Goal: Information Seeking & Learning: Learn about a topic

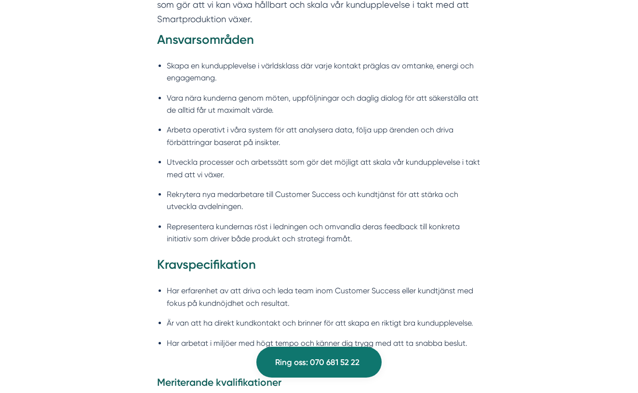
scroll to position [773, 0]
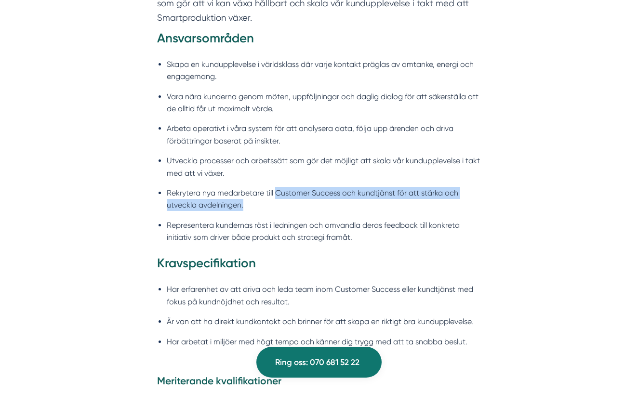
drag, startPoint x: 277, startPoint y: 193, endPoint x: 388, endPoint y: 205, distance: 111.6
click at [402, 202] on li "Rekrytera nya medarbetare till Customer Success och kundtjänst för att stärka o…" at bounding box center [324, 199] width 314 height 25
click at [388, 205] on li "Rekrytera nya medarbetare till Customer Success och kundtjänst för att stärka o…" at bounding box center [324, 199] width 314 height 25
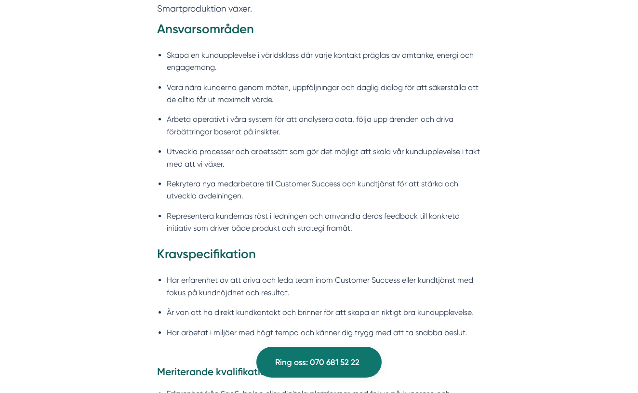
scroll to position [783, 0]
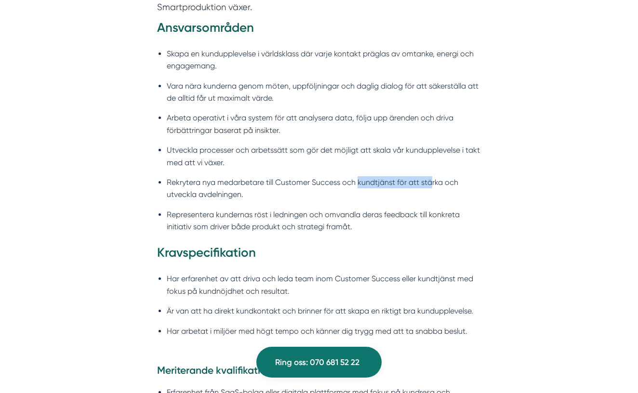
drag, startPoint x: 358, startPoint y: 184, endPoint x: 430, endPoint y: 184, distance: 71.8
click at [430, 184] on li "Rekrytera nya medarbetare till Customer Success och kundtjänst för att stärka o…" at bounding box center [324, 188] width 314 height 25
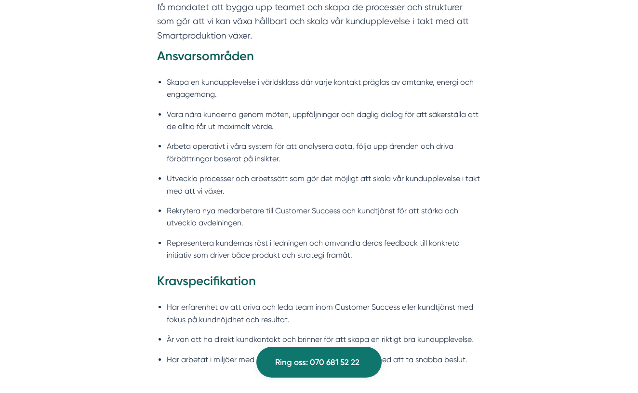
scroll to position [763, 0]
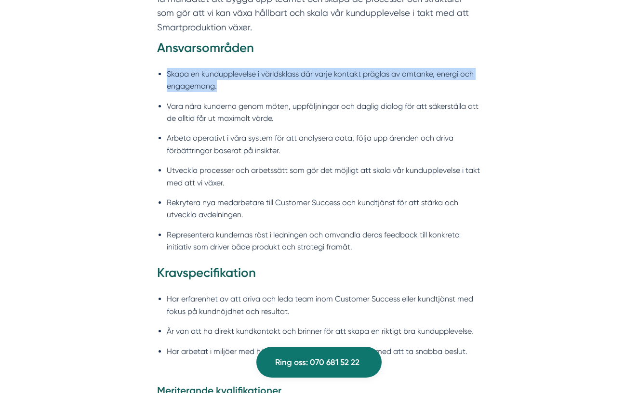
drag, startPoint x: 222, startPoint y: 86, endPoint x: 168, endPoint y: 71, distance: 56.0
click at [168, 71] on li "Skapa en kundupplevelse i världsklass där varje kontakt präglas av omtanke, ene…" at bounding box center [324, 80] width 314 height 25
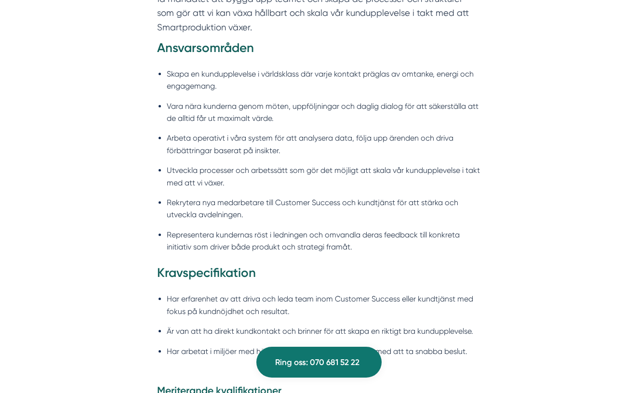
click at [194, 87] on li "Skapa en kundupplevelse i världsklass där varje kontakt präglas av omtanke, ene…" at bounding box center [324, 80] width 314 height 25
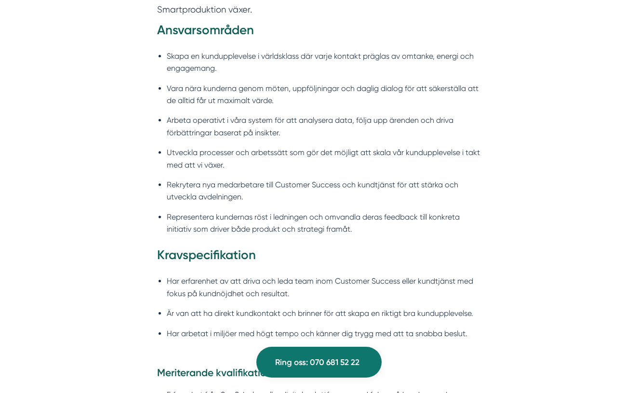
scroll to position [783, 0]
